Goal: Book appointment/travel/reservation

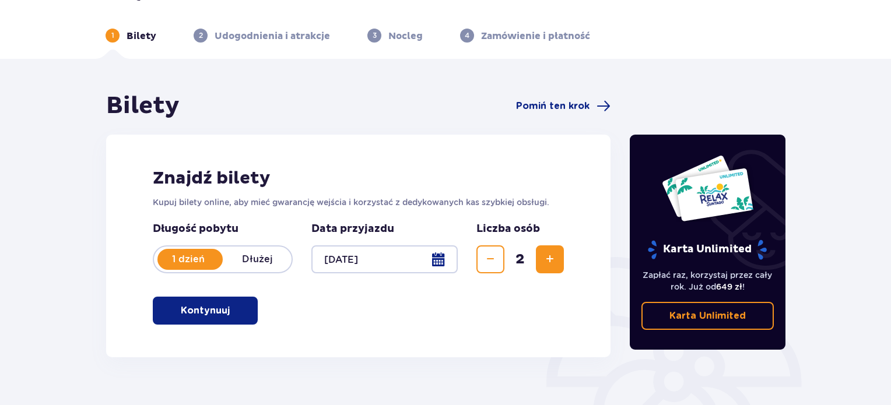
scroll to position [14, 0]
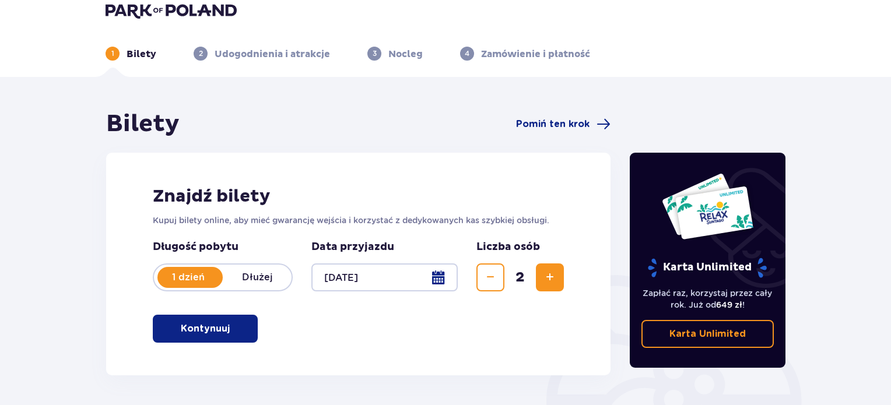
click at [243, 330] on button "Kontynuuj" at bounding box center [205, 329] width 105 height 28
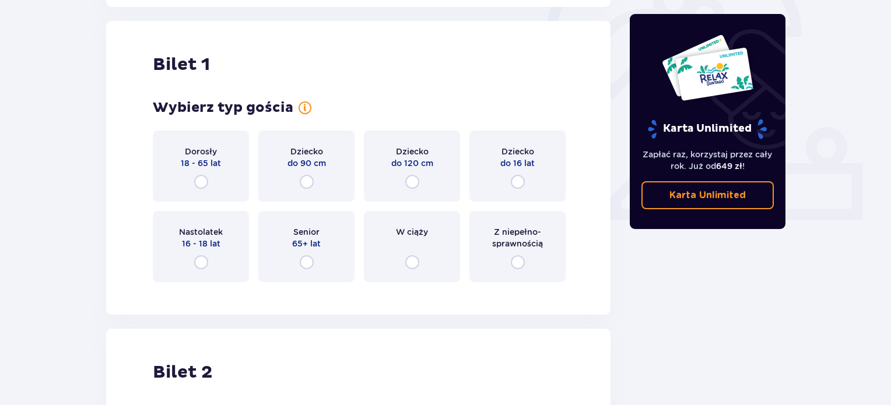
scroll to position [389, 0]
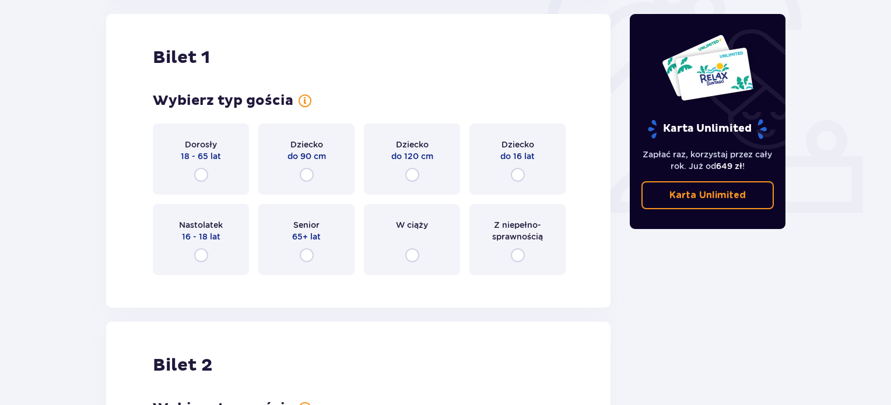
click at [237, 174] on div "Dorosły 18 - 65 lat" at bounding box center [201, 159] width 96 height 71
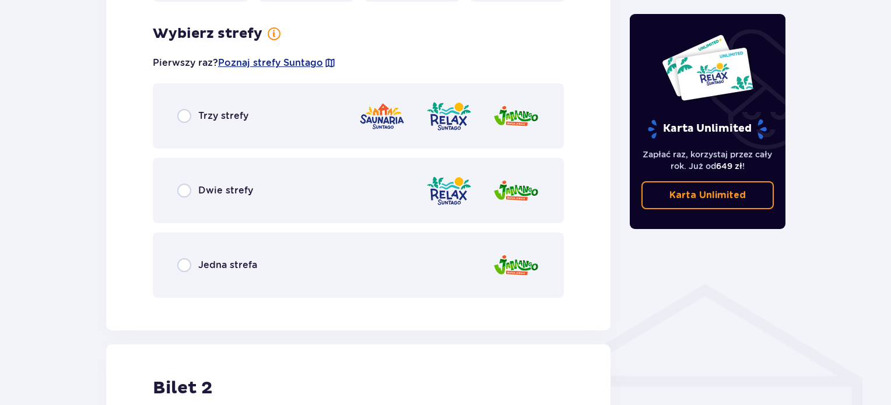
scroll to position [674, 0]
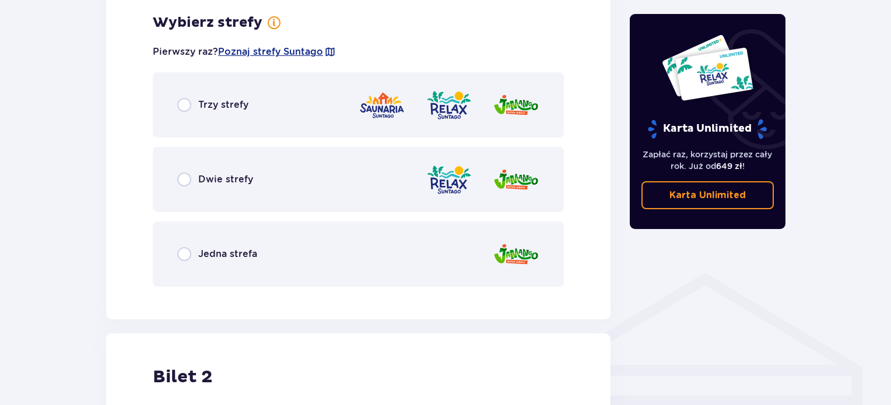
click at [260, 185] on div "Dwie strefy" at bounding box center [358, 179] width 411 height 65
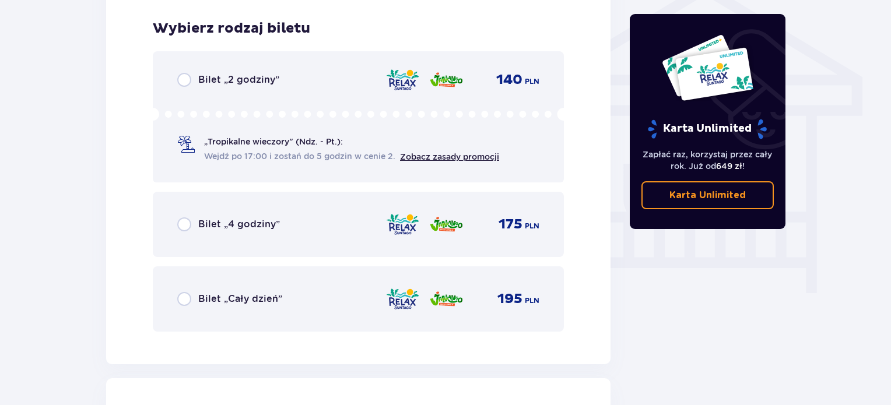
scroll to position [970, 0]
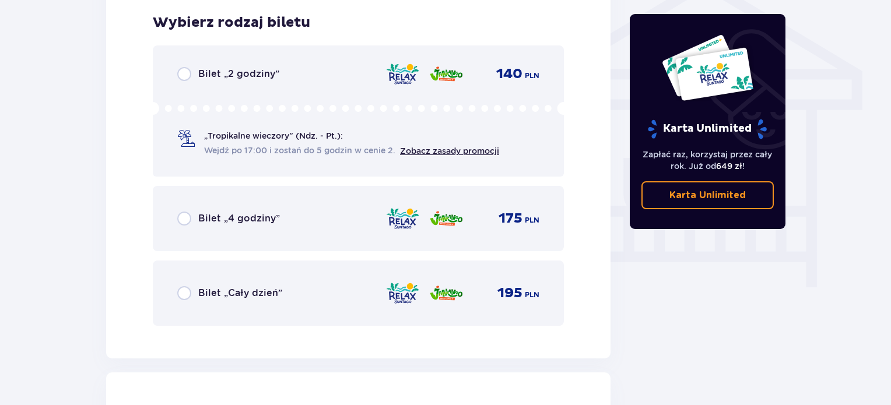
click at [300, 265] on div "Bilet „Cały dzień” 195 PLN" at bounding box center [358, 293] width 411 height 65
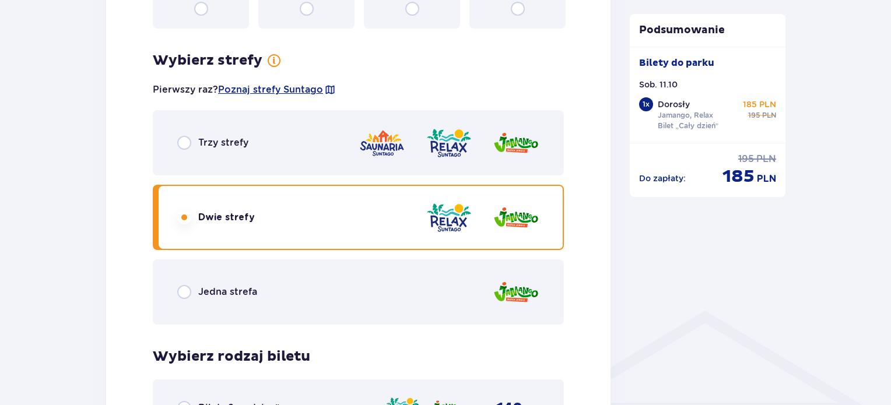
scroll to position [628, 0]
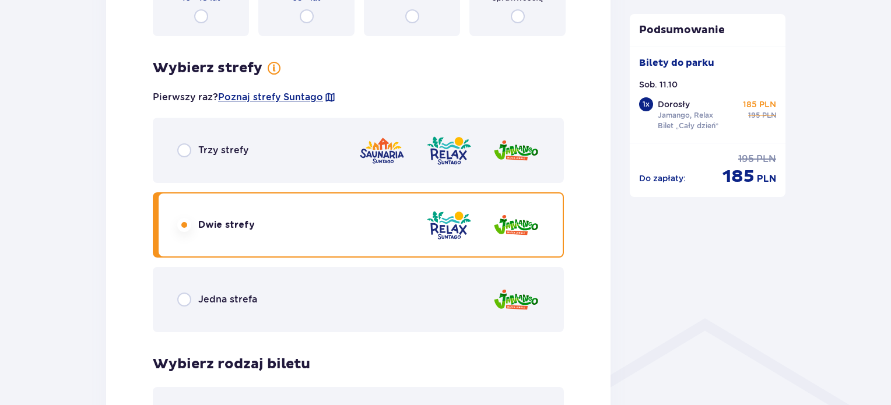
click at [330, 155] on div "Trzy strefy" at bounding box center [358, 150] width 411 height 65
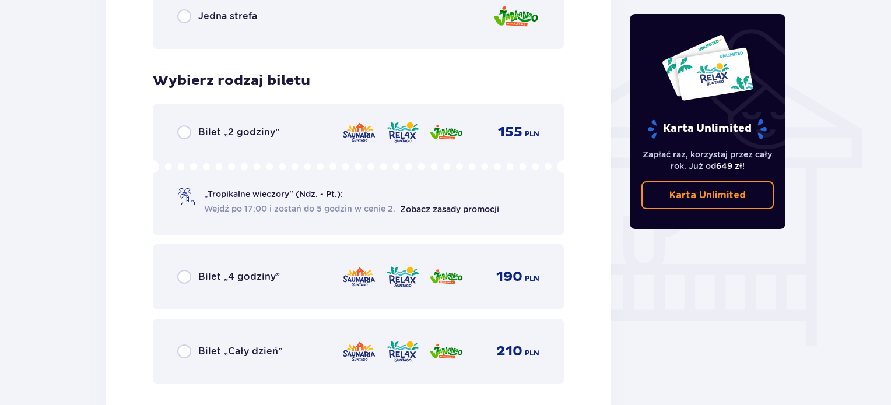
click at [316, 336] on div "Bilet „Cały dzień” 210 PLN" at bounding box center [358, 351] width 411 height 65
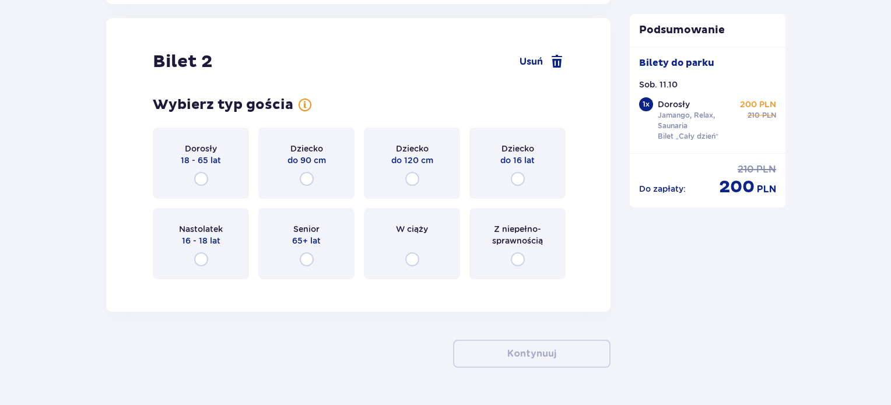
scroll to position [1328, 0]
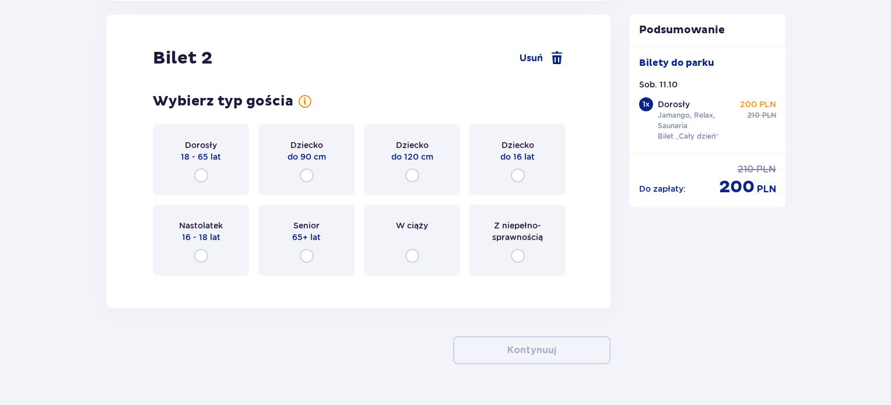
click at [221, 169] on div "Dorosły 18 - 65 lat" at bounding box center [201, 159] width 96 height 71
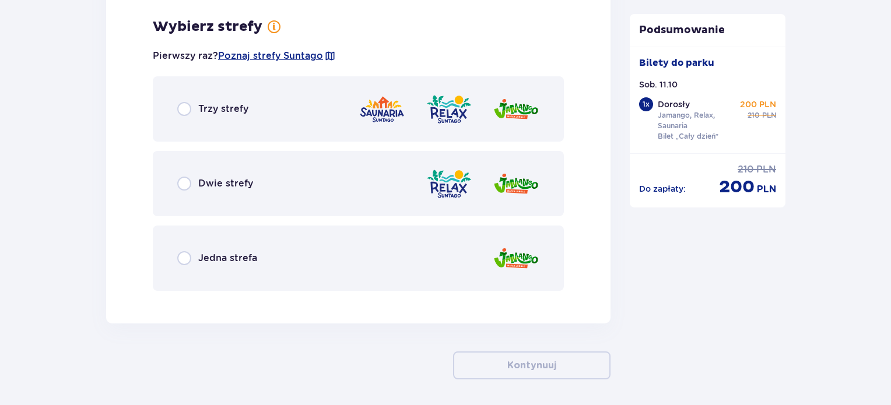
scroll to position [1612, 0]
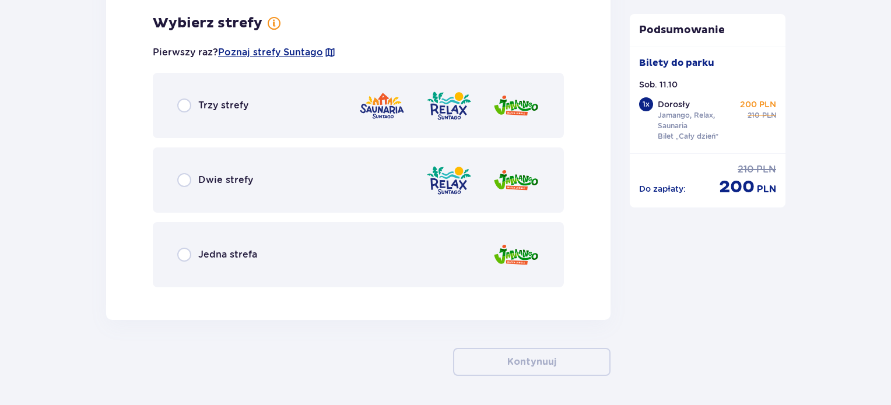
click at [328, 124] on div "Trzy strefy" at bounding box center [358, 105] width 411 height 65
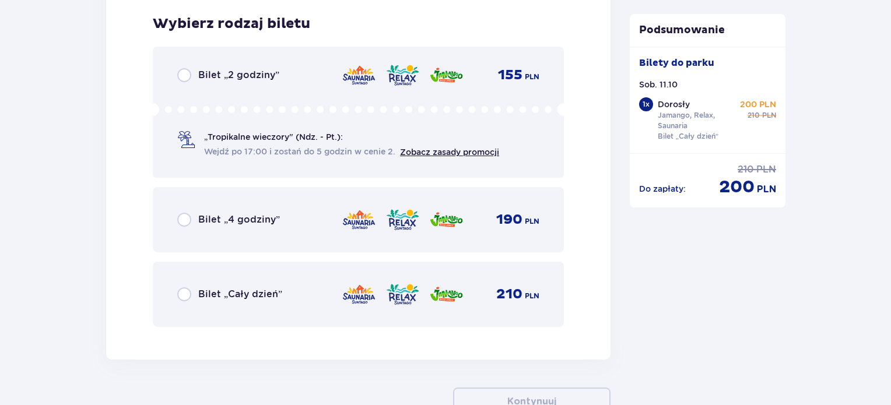
scroll to position [1908, 0]
click at [247, 298] on span "Bilet „Cały dzień”" at bounding box center [240, 293] width 84 height 13
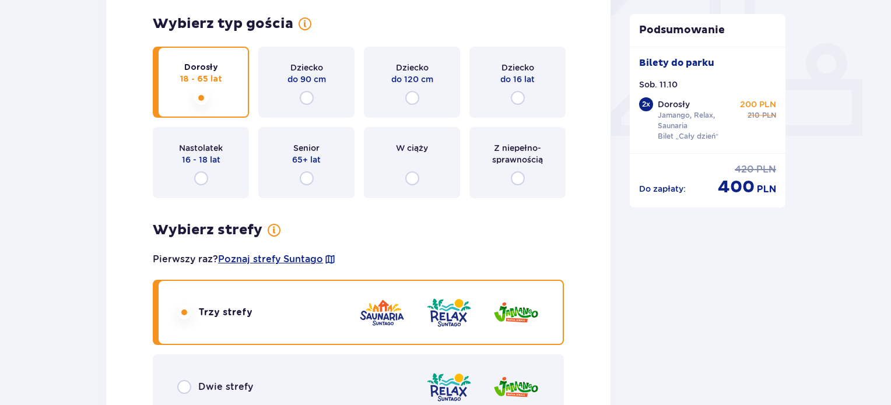
scroll to position [583, 0]
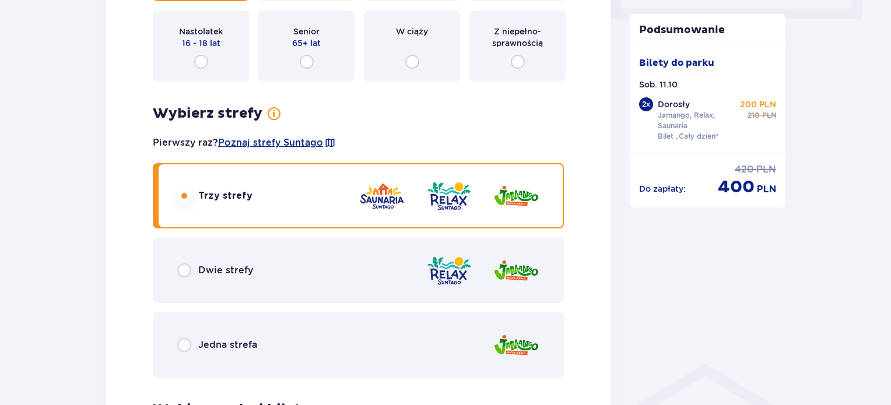
click at [352, 268] on div "Dwie strefy" at bounding box center [358, 270] width 411 height 65
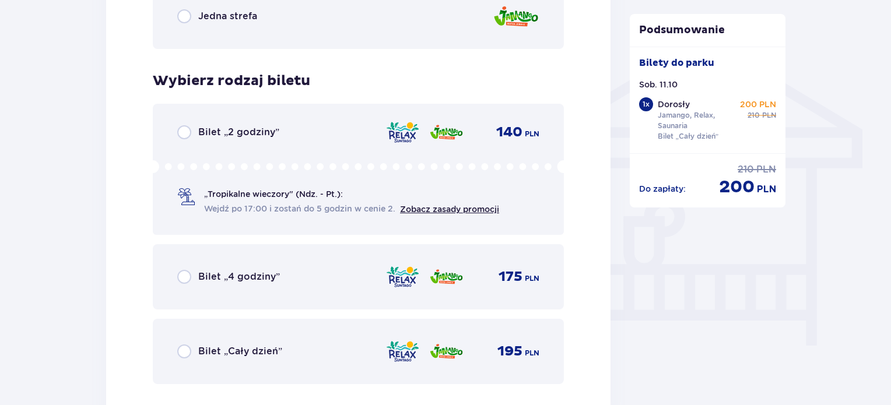
scroll to position [912, 0]
click at [319, 319] on div "Bilet „Cały dzień” 195 PLN" at bounding box center [358, 351] width 411 height 65
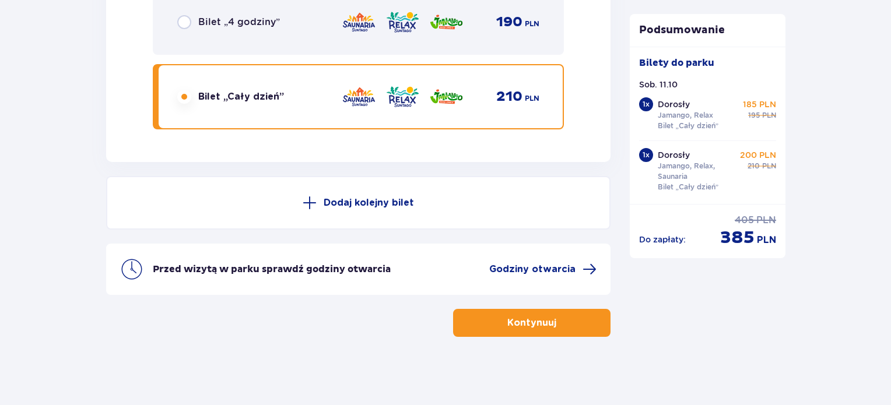
scroll to position [2105, 0]
click at [564, 330] on button "Kontynuuj" at bounding box center [531, 323] width 157 height 28
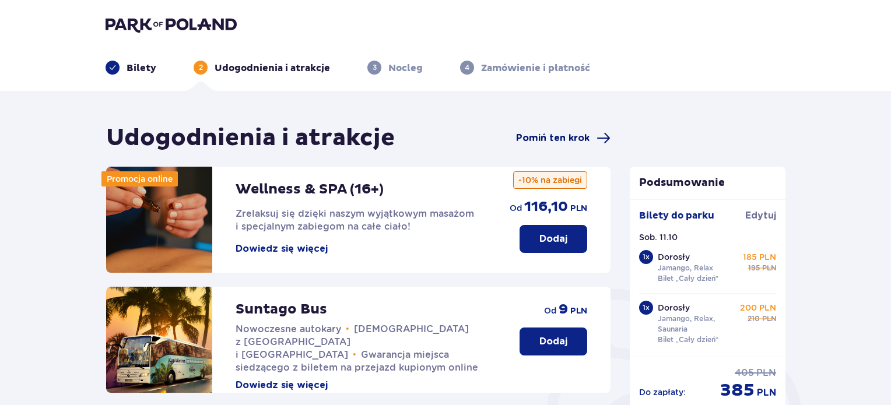
click at [565, 136] on span "Pomiń ten krok" at bounding box center [552, 138] width 73 height 13
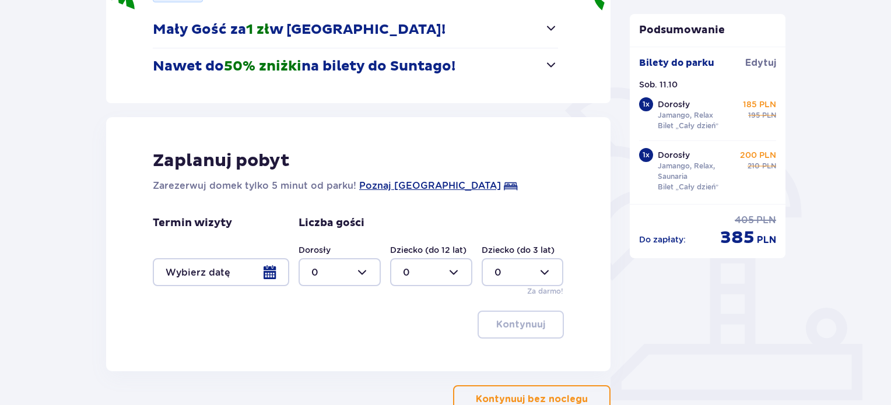
scroll to position [175, 0]
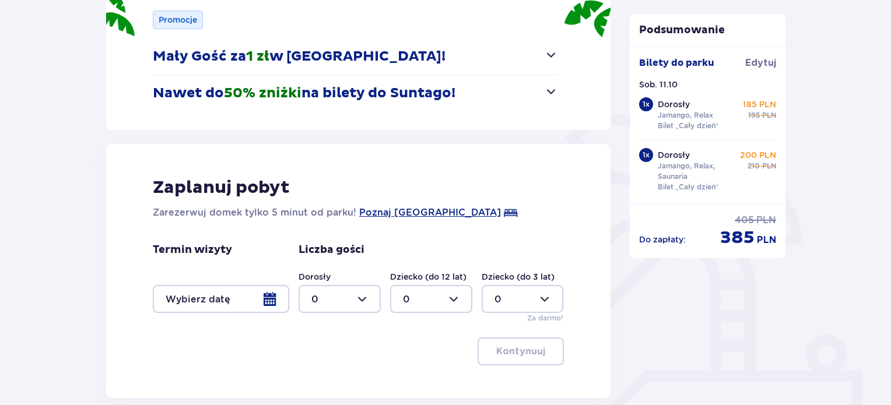
click at [470, 96] on button "Nawet do 50% zniżki na bilety do [GEOGRAPHIC_DATA]!" at bounding box center [355, 93] width 405 height 36
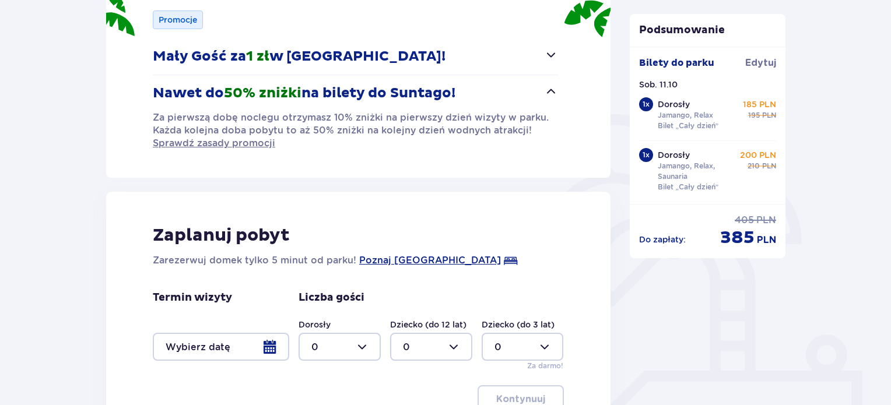
click at [470, 96] on button "Nawet do 50% zniżki na bilety do [GEOGRAPHIC_DATA]!" at bounding box center [355, 93] width 405 height 36
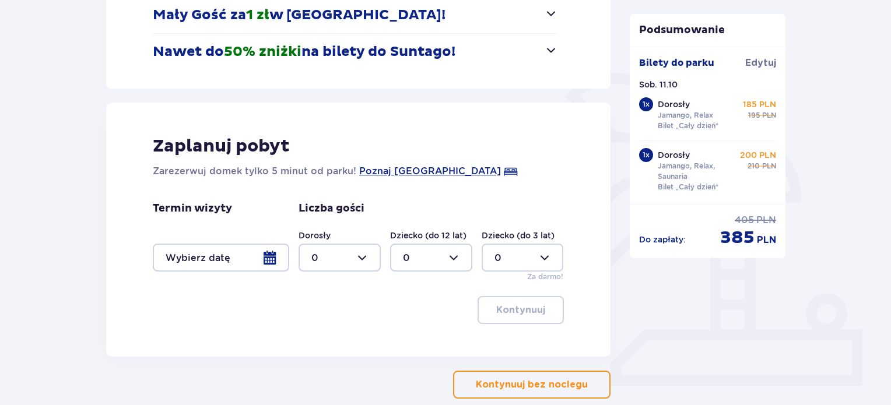
scroll to position [279, 0]
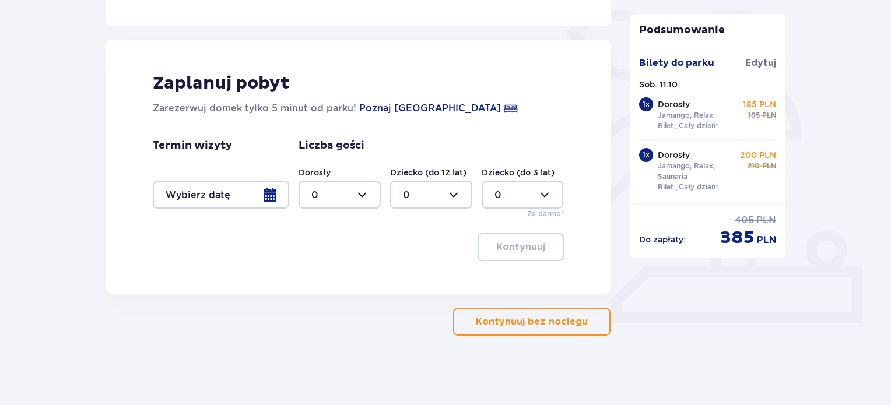
click at [221, 197] on div at bounding box center [221, 195] width 136 height 28
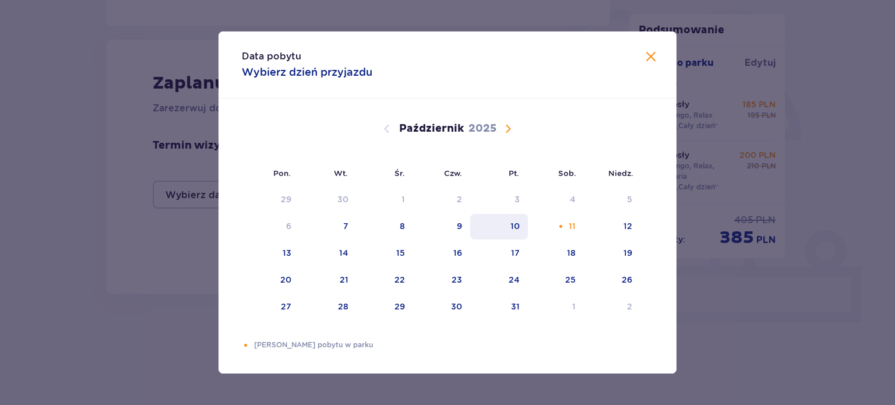
click at [523, 226] on div "10" at bounding box center [499, 227] width 58 height 26
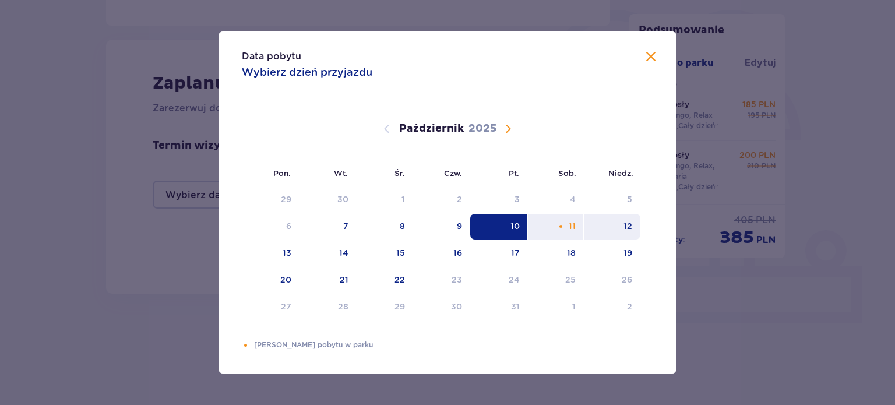
click at [630, 220] on div "12" at bounding box center [628, 226] width 9 height 12
type input "[DATE] - [DATE]"
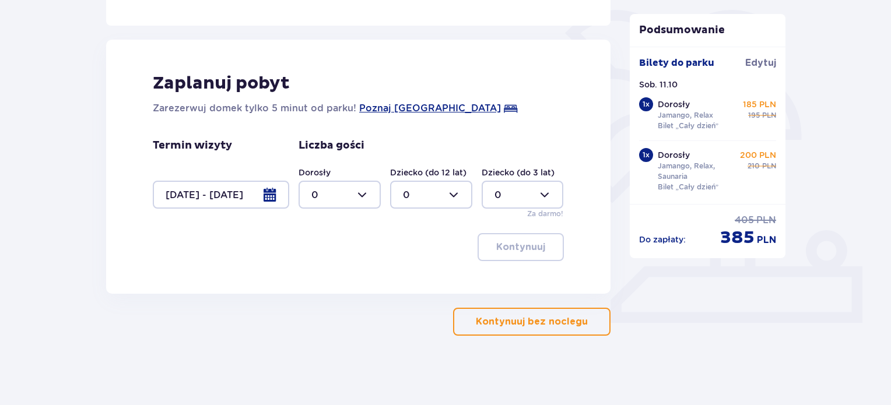
click at [345, 187] on div at bounding box center [339, 195] width 82 height 28
click at [321, 280] on div "2" at bounding box center [339, 279] width 57 height 13
type input "2"
click at [508, 243] on p "Kontynuuj" at bounding box center [520, 247] width 49 height 13
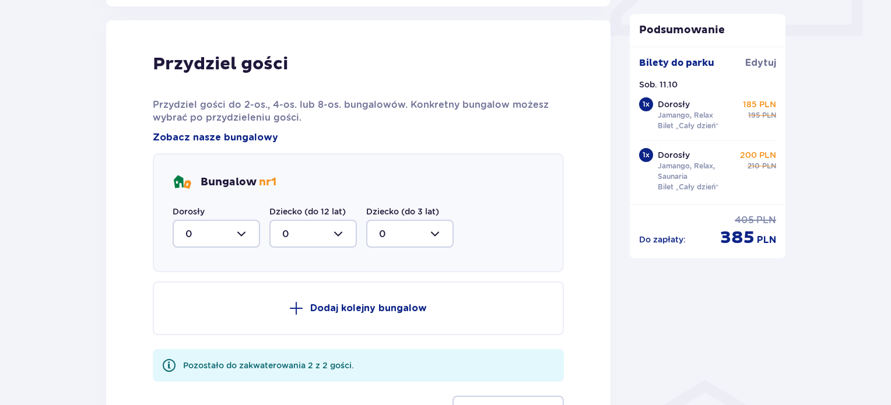
scroll to position [572, 0]
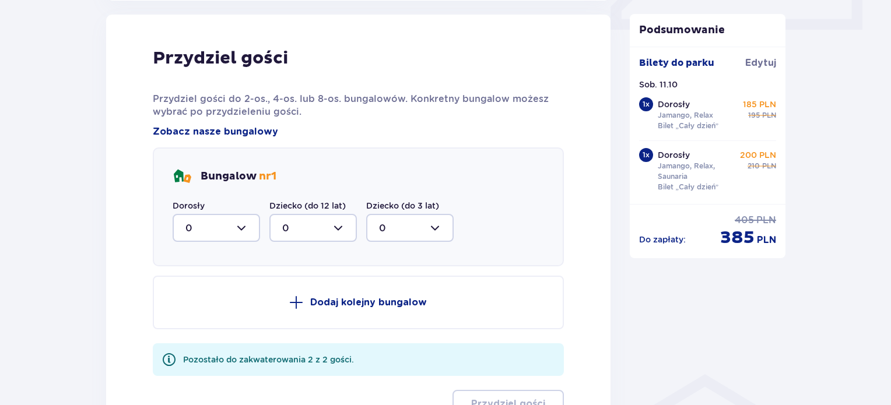
click at [247, 230] on div at bounding box center [216, 228] width 87 height 28
click at [194, 314] on div "2" at bounding box center [216, 312] width 62 height 13
type input "2"
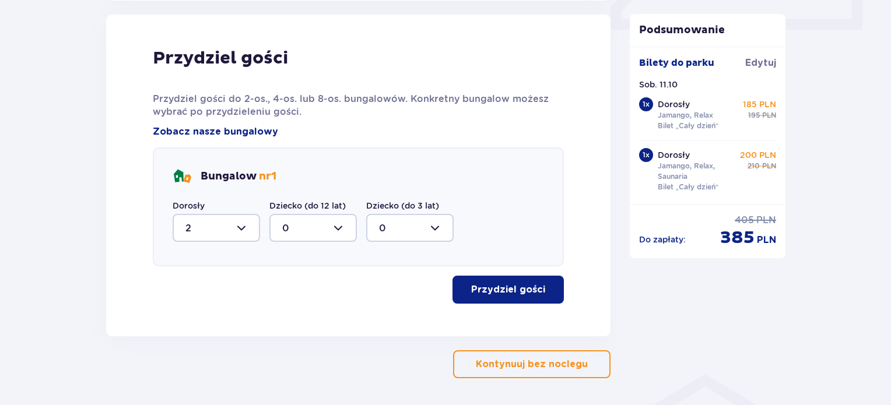
click at [525, 289] on p "Przydziel gości" at bounding box center [508, 289] width 74 height 13
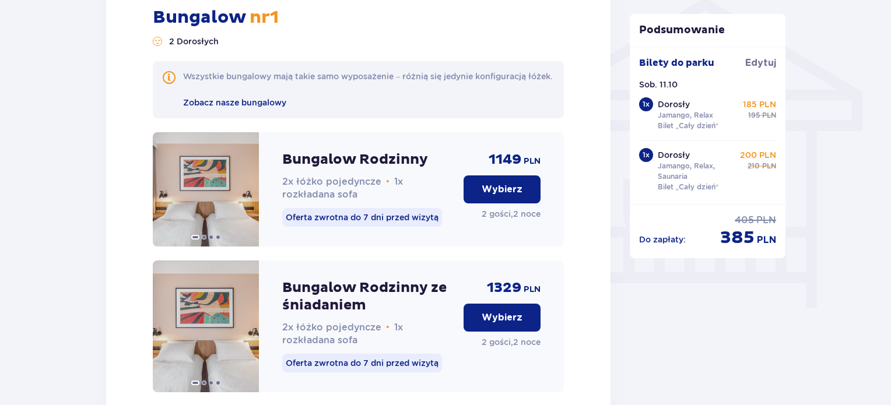
scroll to position [1024, 0]
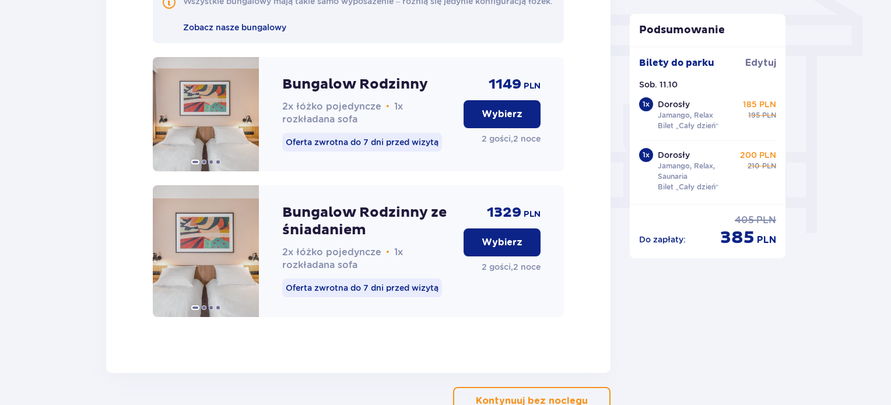
click at [508, 121] on p "Wybierz" at bounding box center [501, 114] width 41 height 13
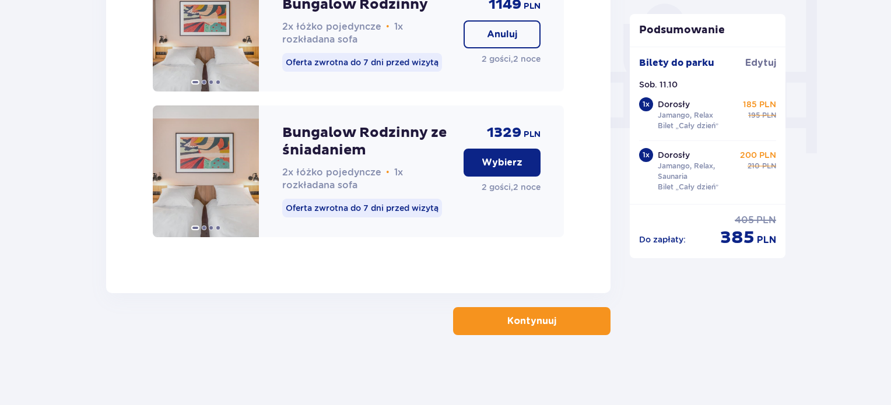
scroll to position [1116, 0]
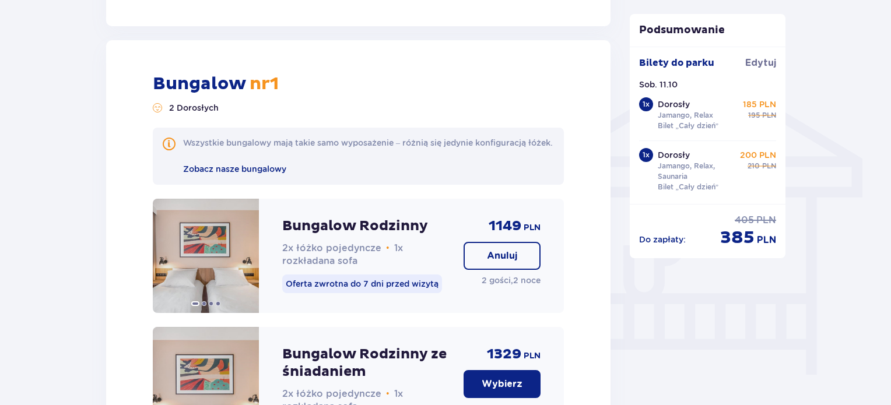
scroll to position [1057, 0]
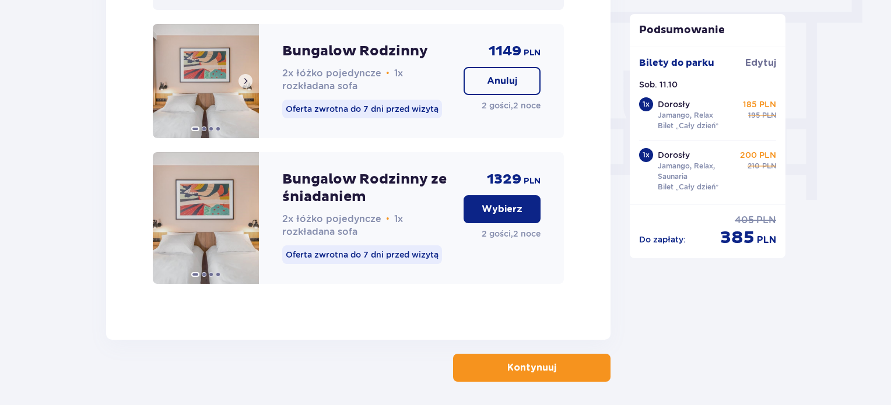
click at [215, 133] on div at bounding box center [206, 127] width 106 height 11
click at [244, 86] on span at bounding box center [245, 80] width 9 height 9
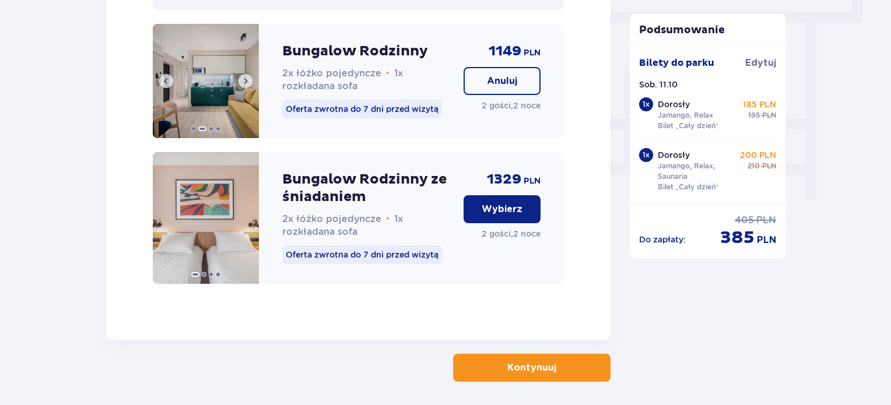
click at [244, 86] on span at bounding box center [245, 80] width 9 height 9
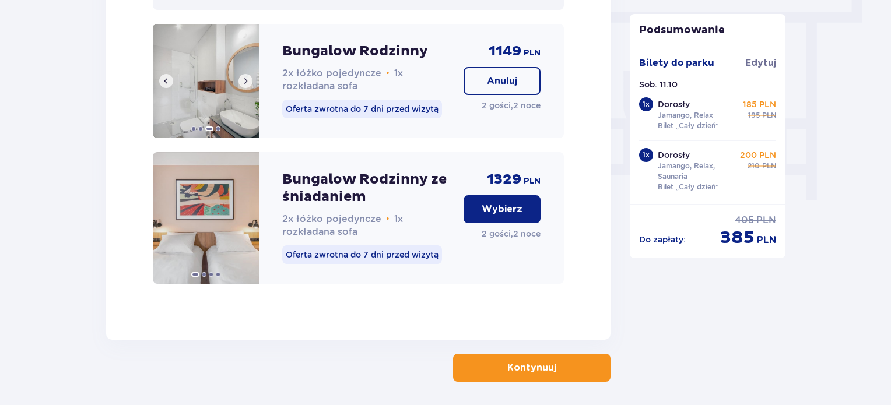
click at [244, 86] on span at bounding box center [245, 80] width 9 height 9
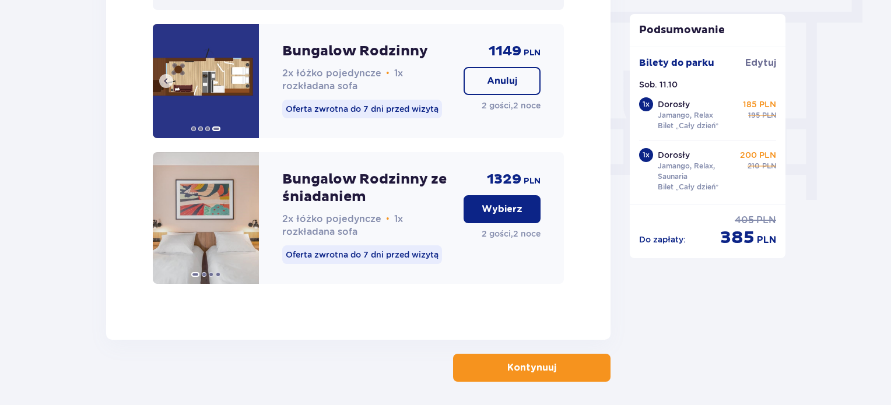
click at [244, 92] on img at bounding box center [206, 81] width 106 height 114
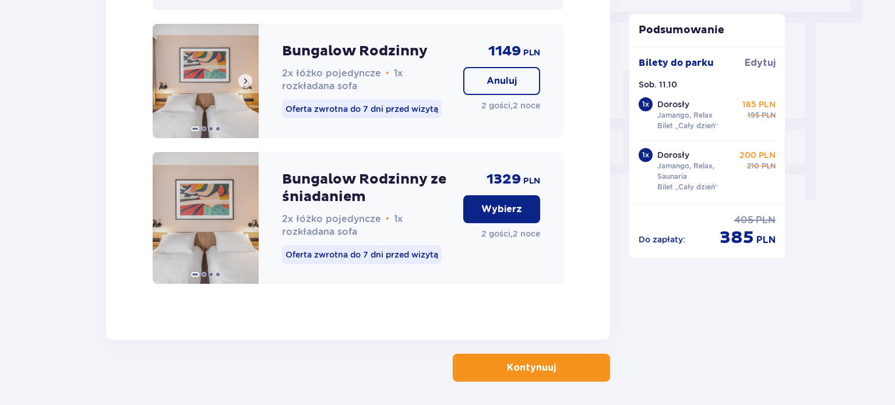
click at [214, 69] on img at bounding box center [206, 81] width 106 height 114
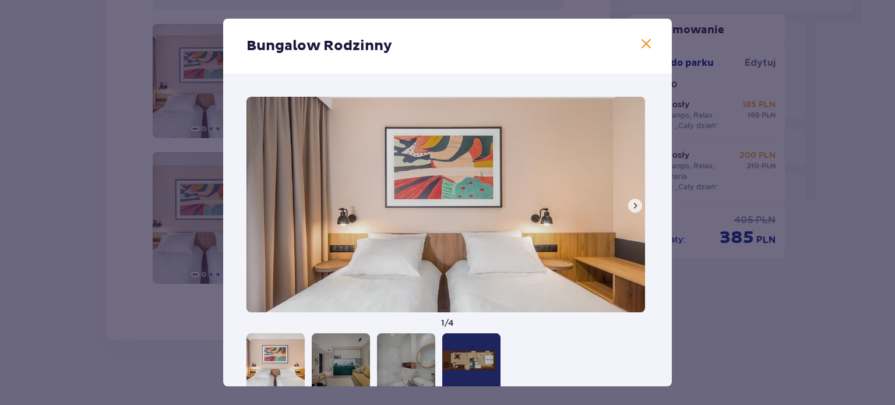
click at [480, 358] on div at bounding box center [471, 362] width 58 height 58
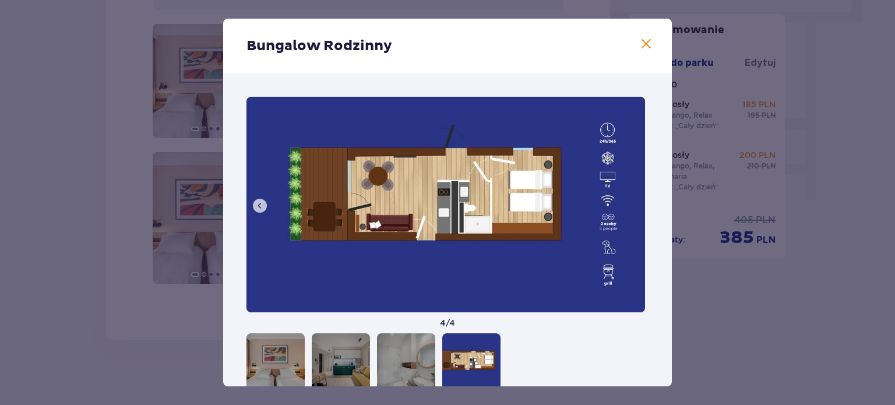
click at [644, 38] on span at bounding box center [646, 44] width 14 height 14
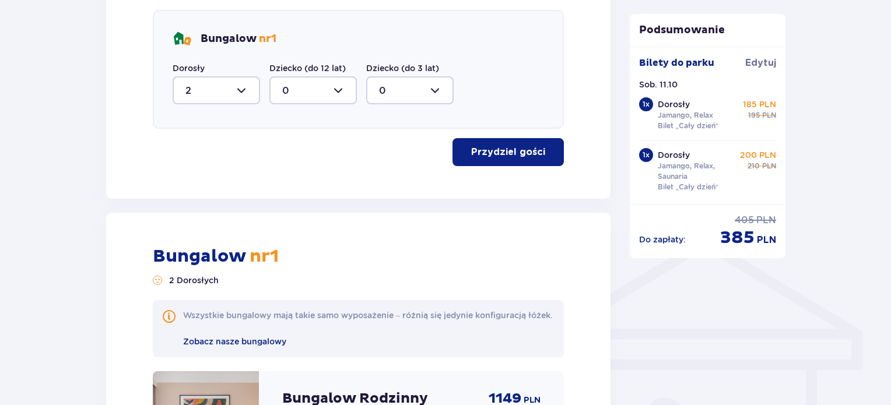
scroll to position [708, 0]
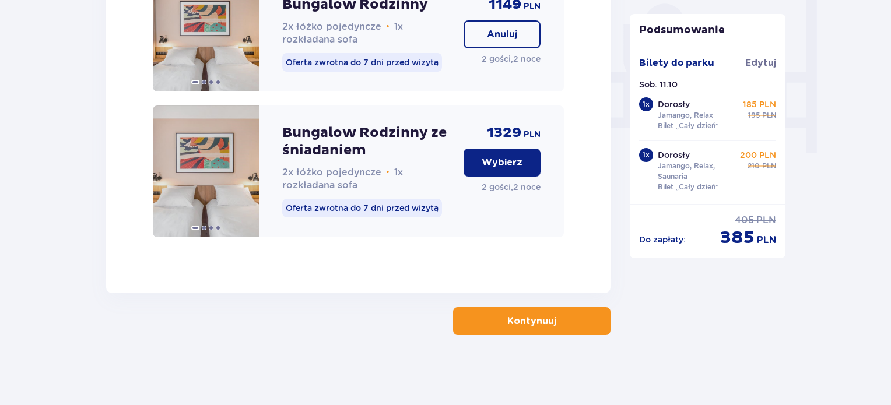
click at [548, 317] on button "Kontynuuj" at bounding box center [531, 321] width 157 height 28
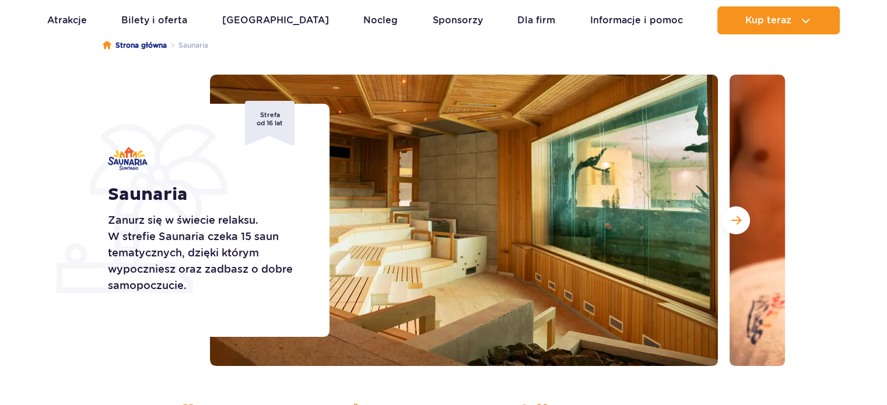
scroll to position [117, 0]
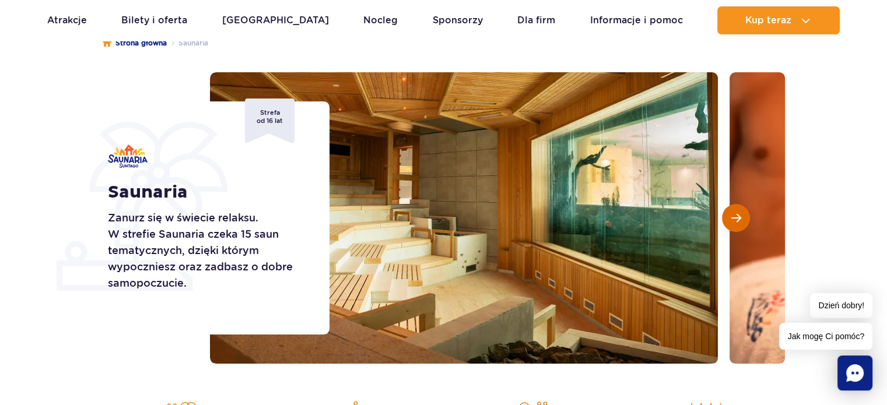
click at [725, 219] on button "Następny slajd" at bounding box center [736, 218] width 28 height 28
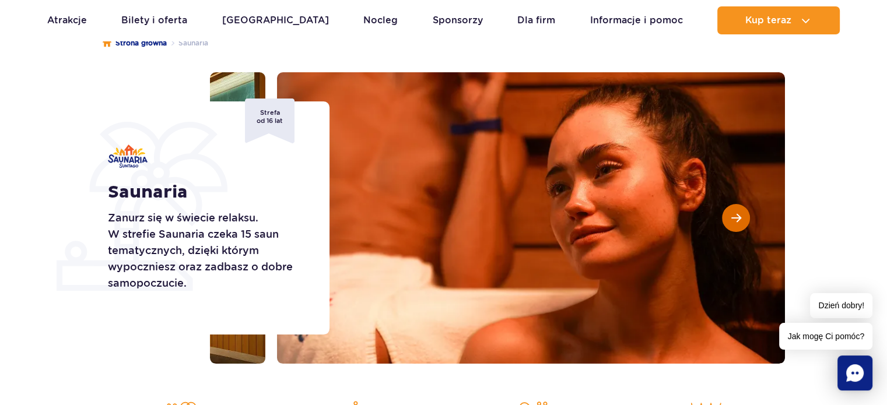
click at [725, 219] on button "Następny slajd" at bounding box center [736, 218] width 28 height 28
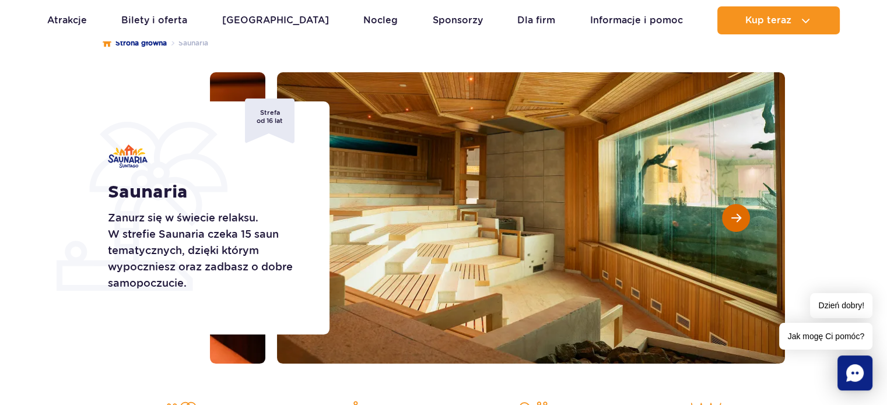
click at [725, 219] on button "Następny slajd" at bounding box center [736, 218] width 28 height 28
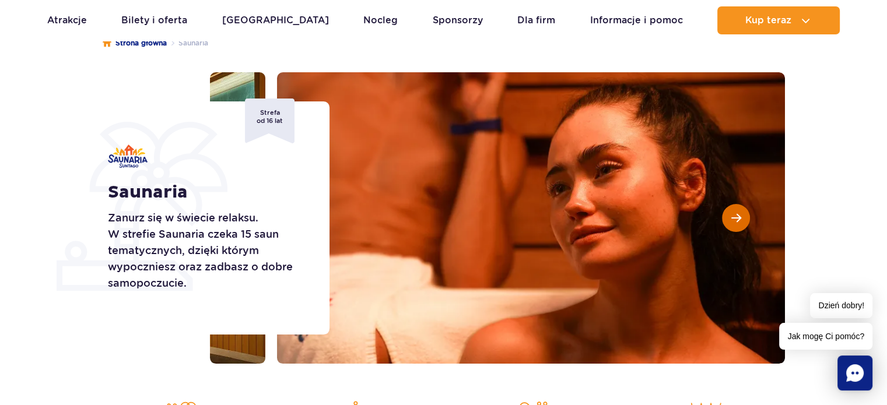
click at [725, 219] on button "Następny slajd" at bounding box center [736, 218] width 28 height 28
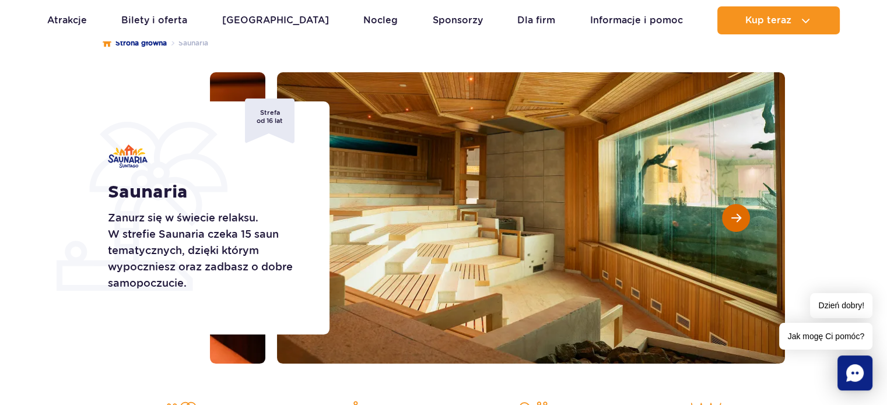
click at [725, 219] on button "Następny slajd" at bounding box center [736, 218] width 28 height 28
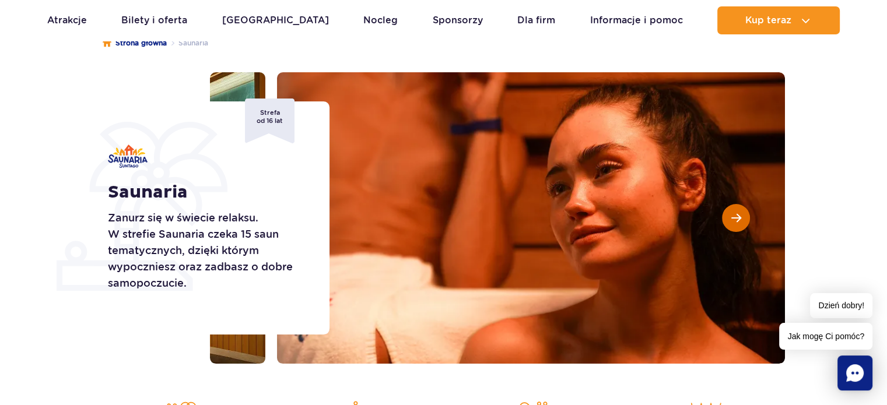
click at [725, 219] on button "Następny slajd" at bounding box center [736, 218] width 28 height 28
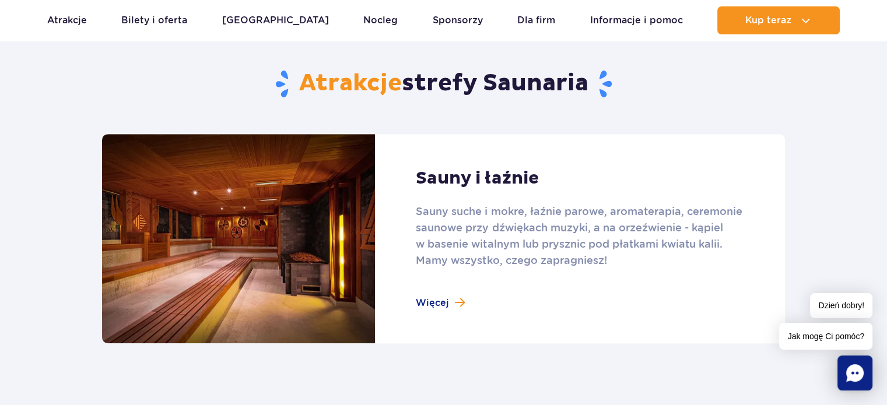
scroll to position [641, 0]
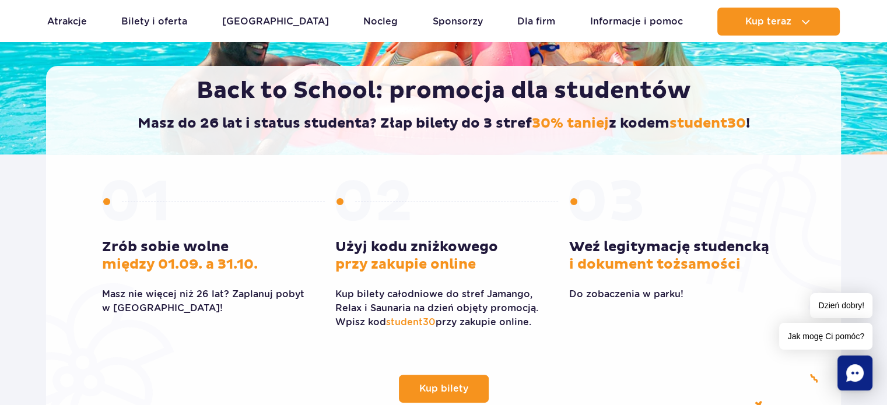
scroll to position [291, 0]
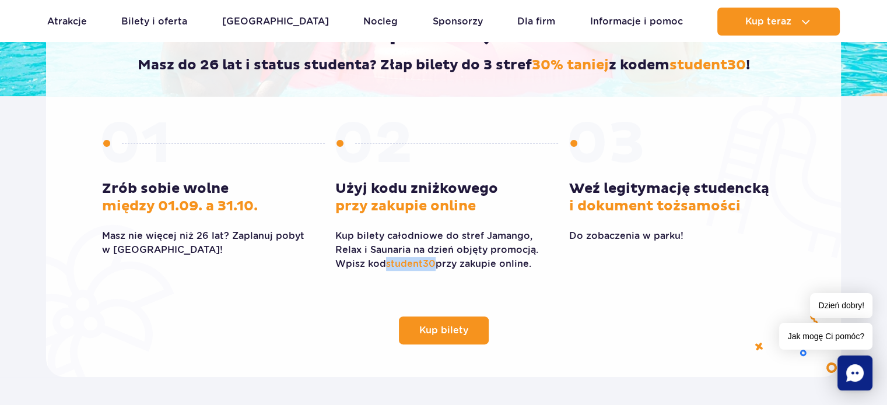
drag, startPoint x: 435, startPoint y: 268, endPoint x: 389, endPoint y: 270, distance: 46.7
click at [389, 270] on p "Kup bilety całodniowe do stref Jamango, Relax i Saunaria na dzień objęty promoc…" at bounding box center [443, 250] width 216 height 42
copy span "student30"
